Goal: Task Accomplishment & Management: Manage account settings

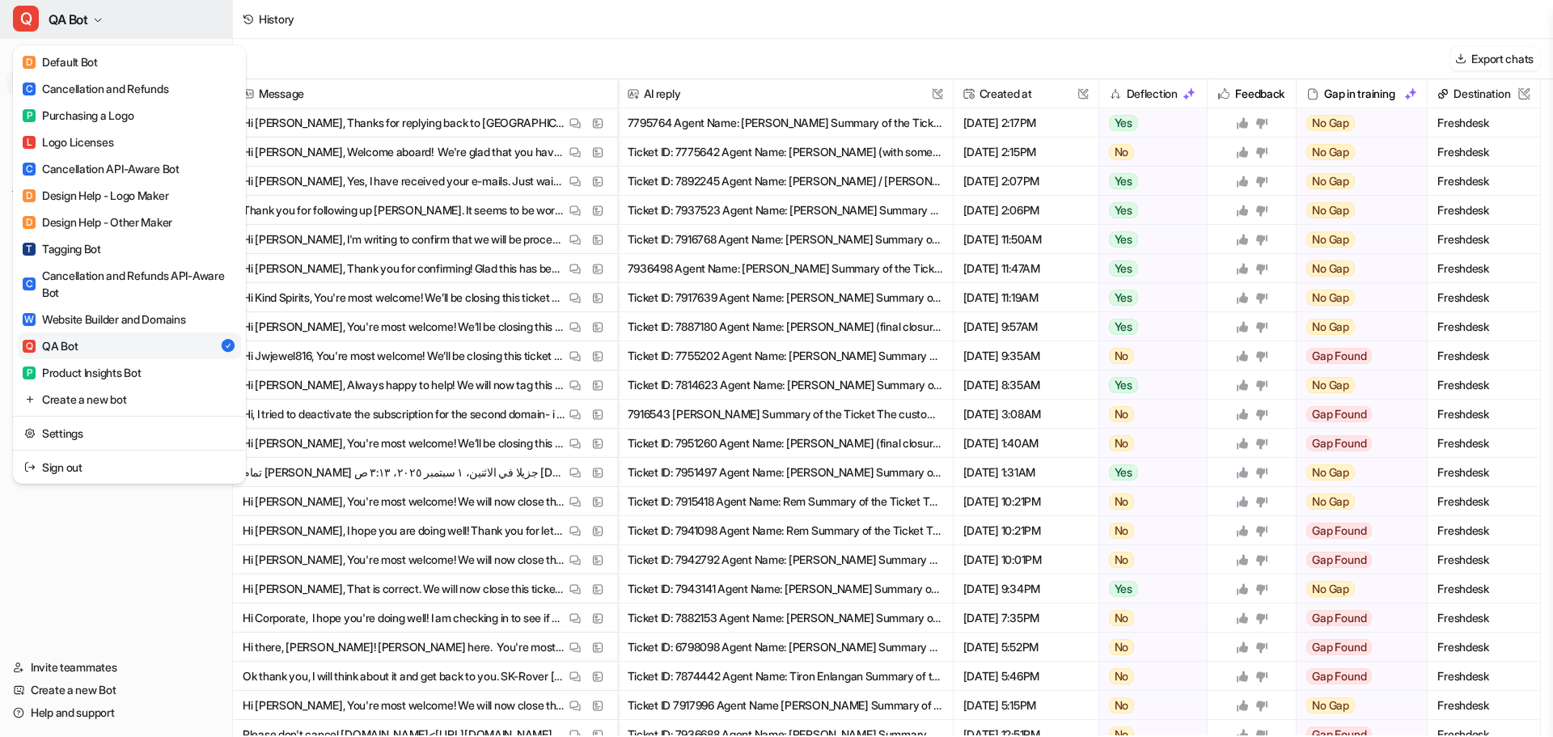
click at [92, 13] on button "Q QA Bot" at bounding box center [116, 19] width 232 height 39
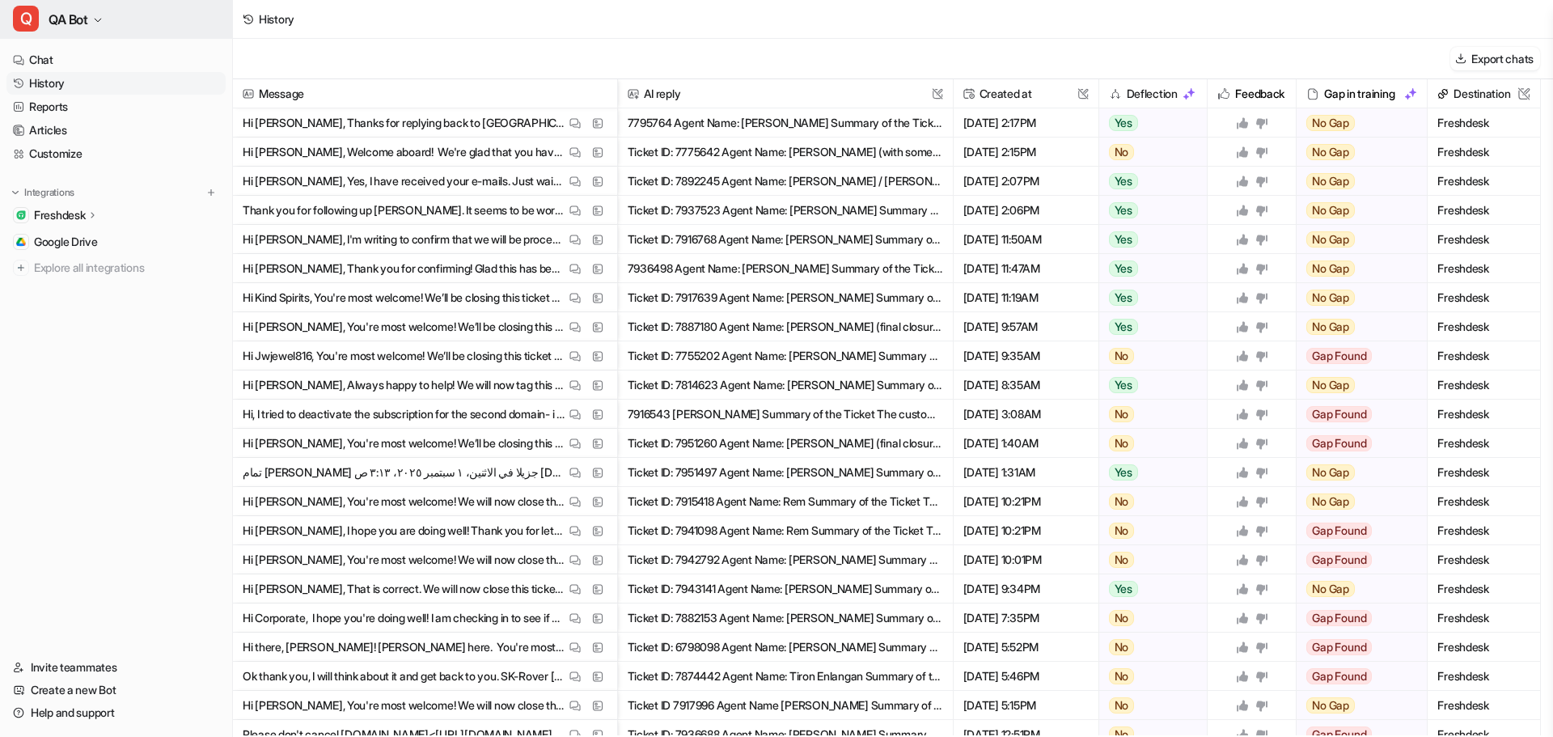
click at [91, 12] on button "Q QA Bot" at bounding box center [116, 19] width 232 height 39
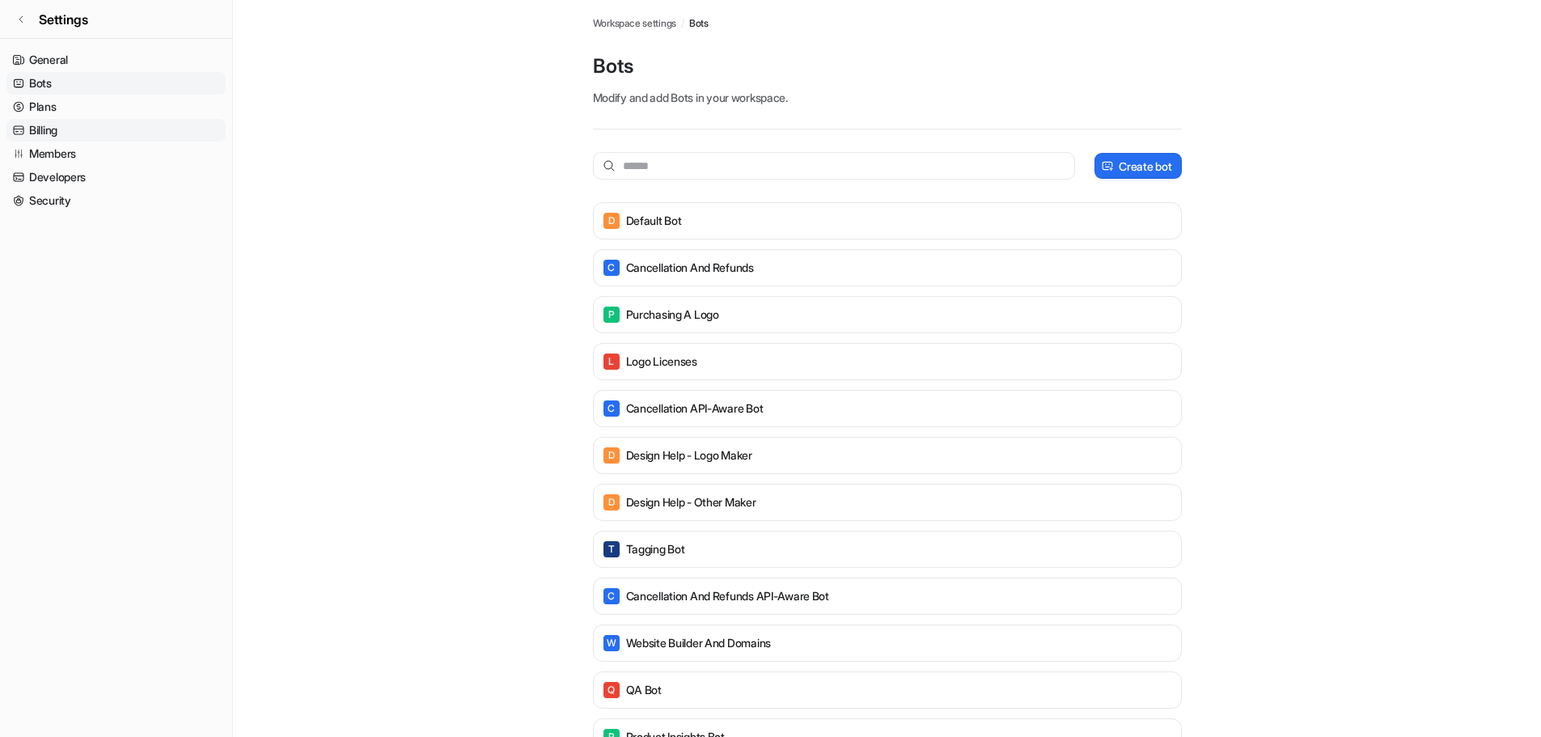
click at [57, 129] on link "Billing" at bounding box center [115, 130] width 219 height 23
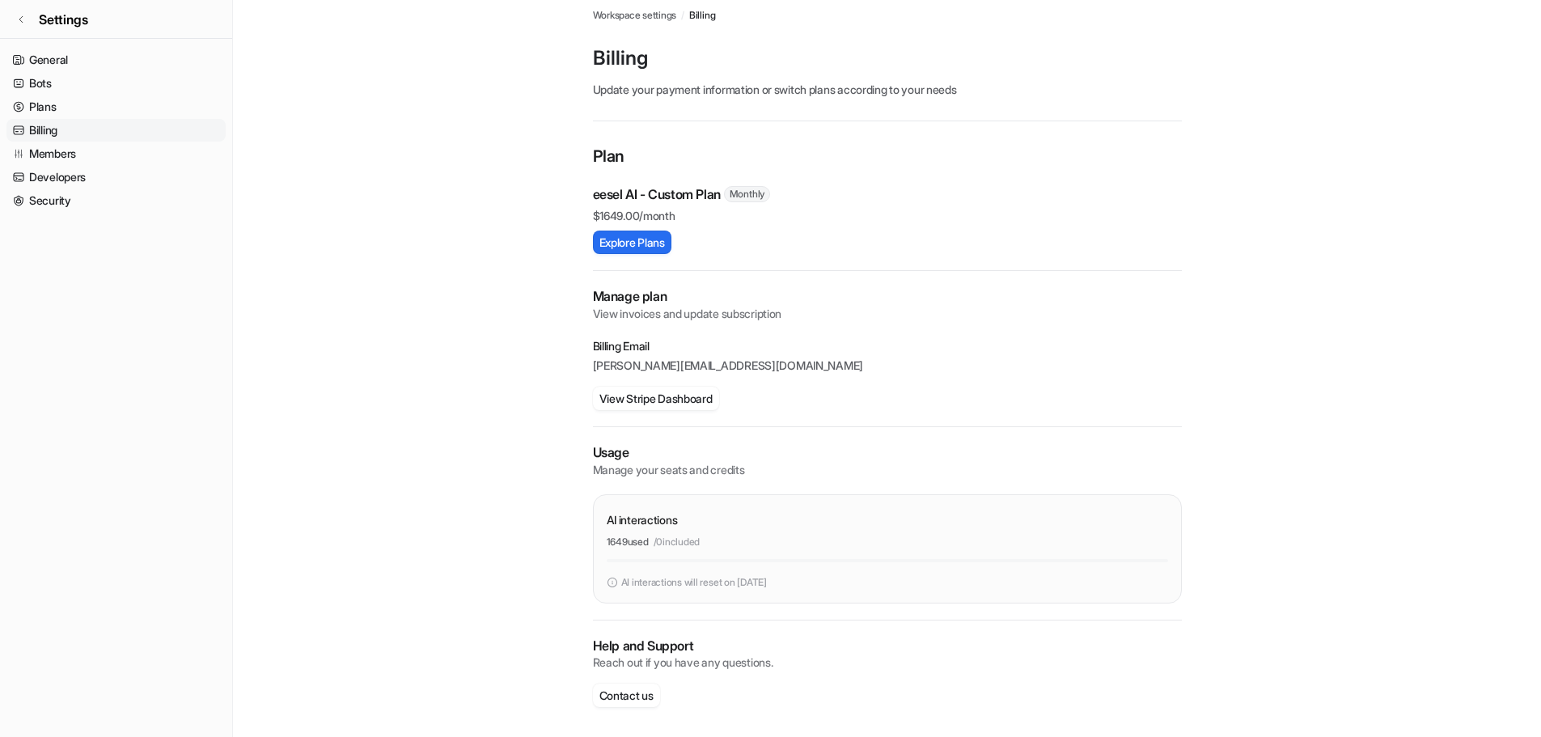
scroll to position [11, 0]
click at [663, 391] on button "View Stripe Dashboard" at bounding box center [656, 395] width 126 height 23
